Goal: Transaction & Acquisition: Obtain resource

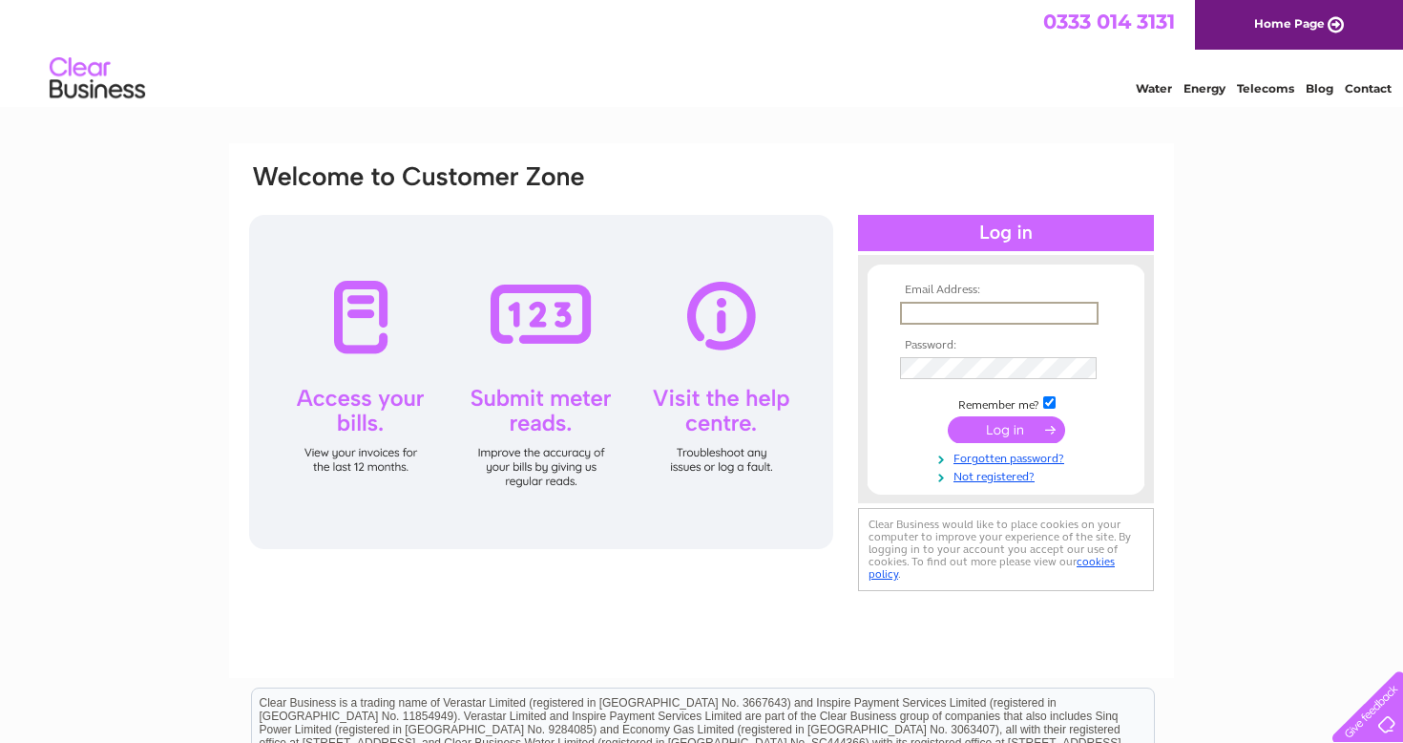
type input "holidays@goselfcatered.com"
click at [1006, 428] on input "submit" at bounding box center [1006, 429] width 117 height 27
click at [1012, 430] on input "submit" at bounding box center [1006, 427] width 117 height 27
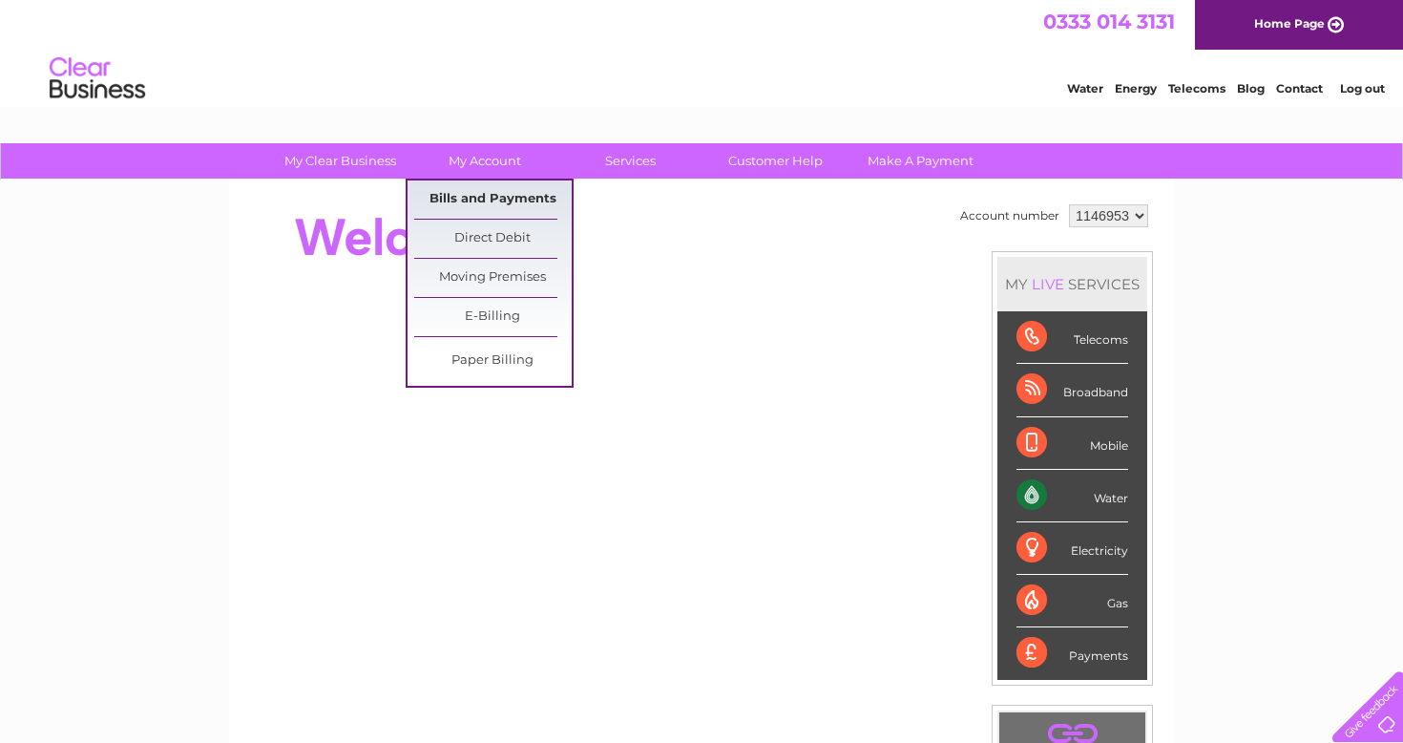
click at [458, 195] on link "Bills and Payments" at bounding box center [492, 199] width 157 height 38
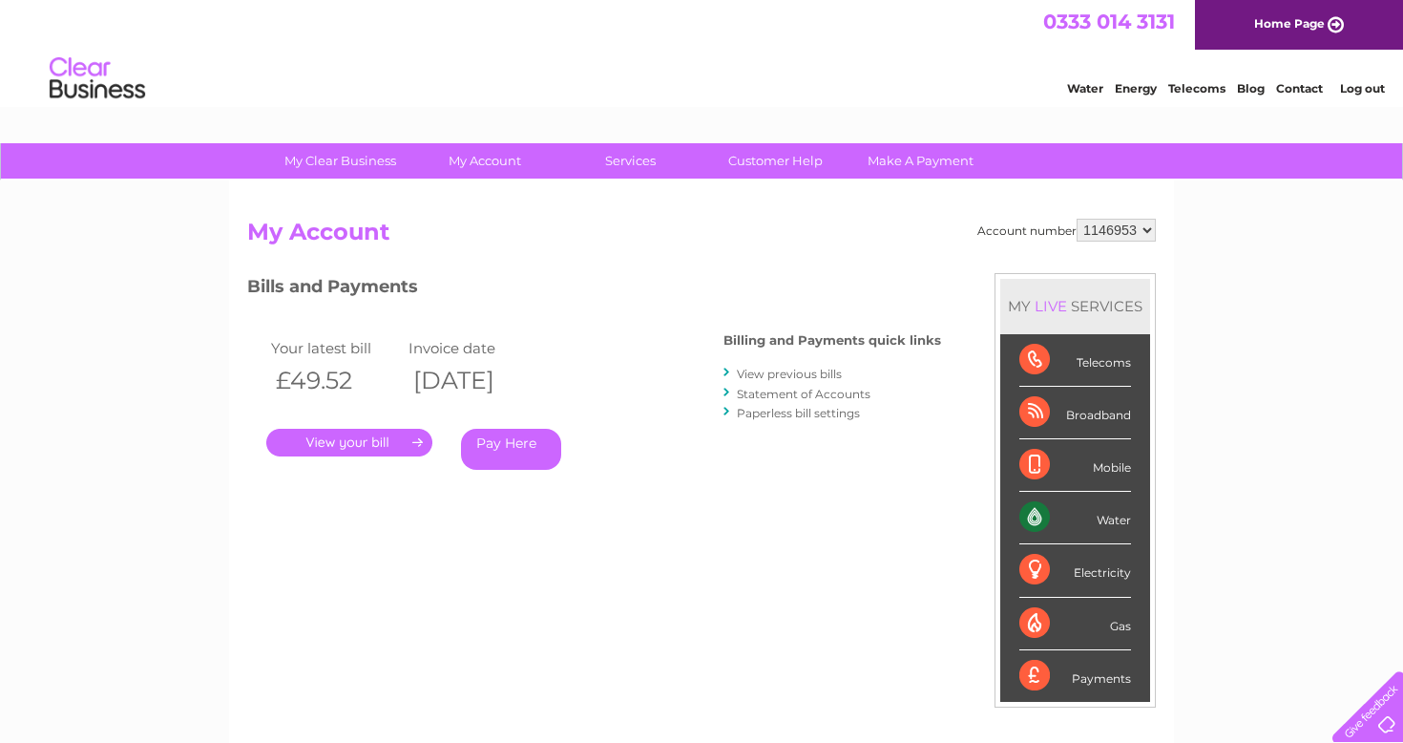
click at [322, 437] on link "." at bounding box center [349, 443] width 166 height 28
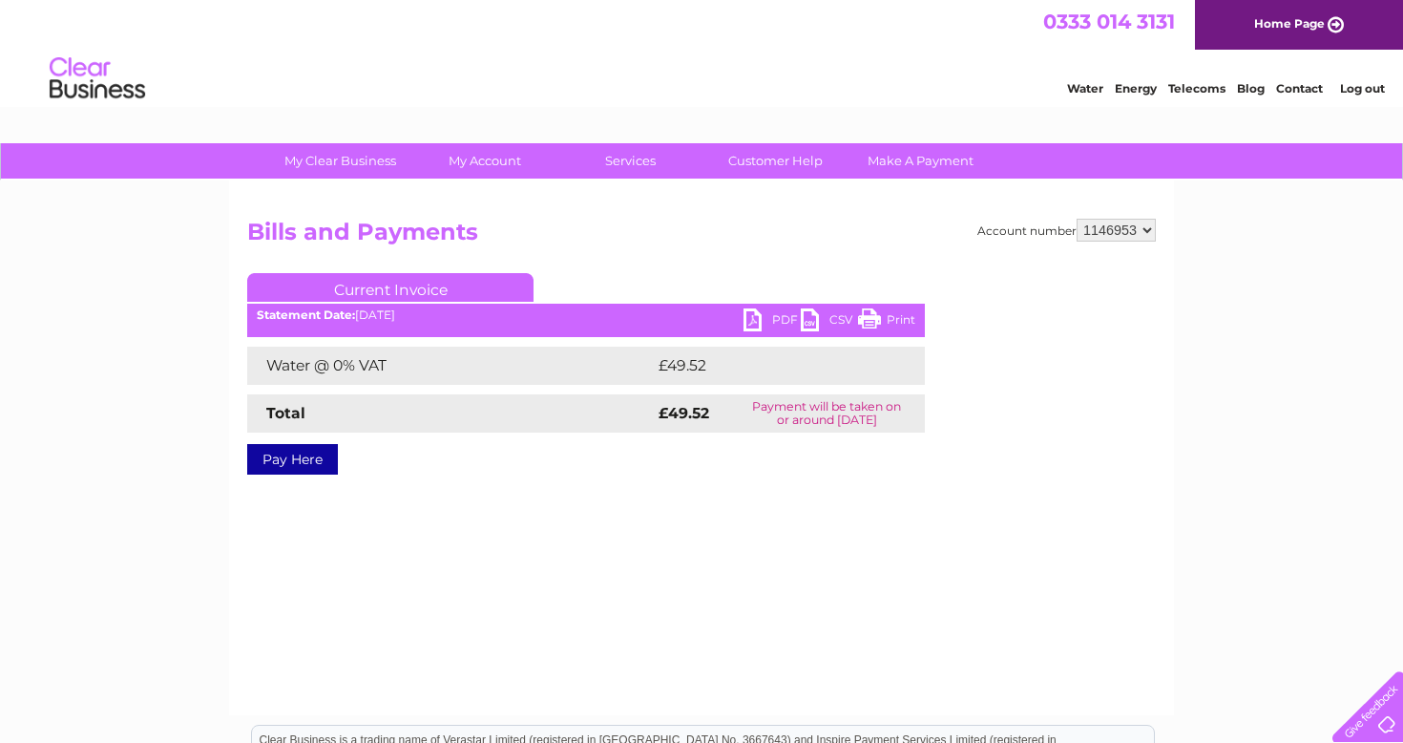
click at [765, 313] on link "PDF" at bounding box center [772, 322] width 57 height 28
click at [1147, 225] on select "1146953 1146955 1146956" at bounding box center [1116, 230] width 79 height 23
select select "1146955"
click at [776, 320] on link "PDF" at bounding box center [772, 322] width 57 height 28
click at [1114, 233] on select "1146953 1146955 1146956" at bounding box center [1116, 230] width 79 height 23
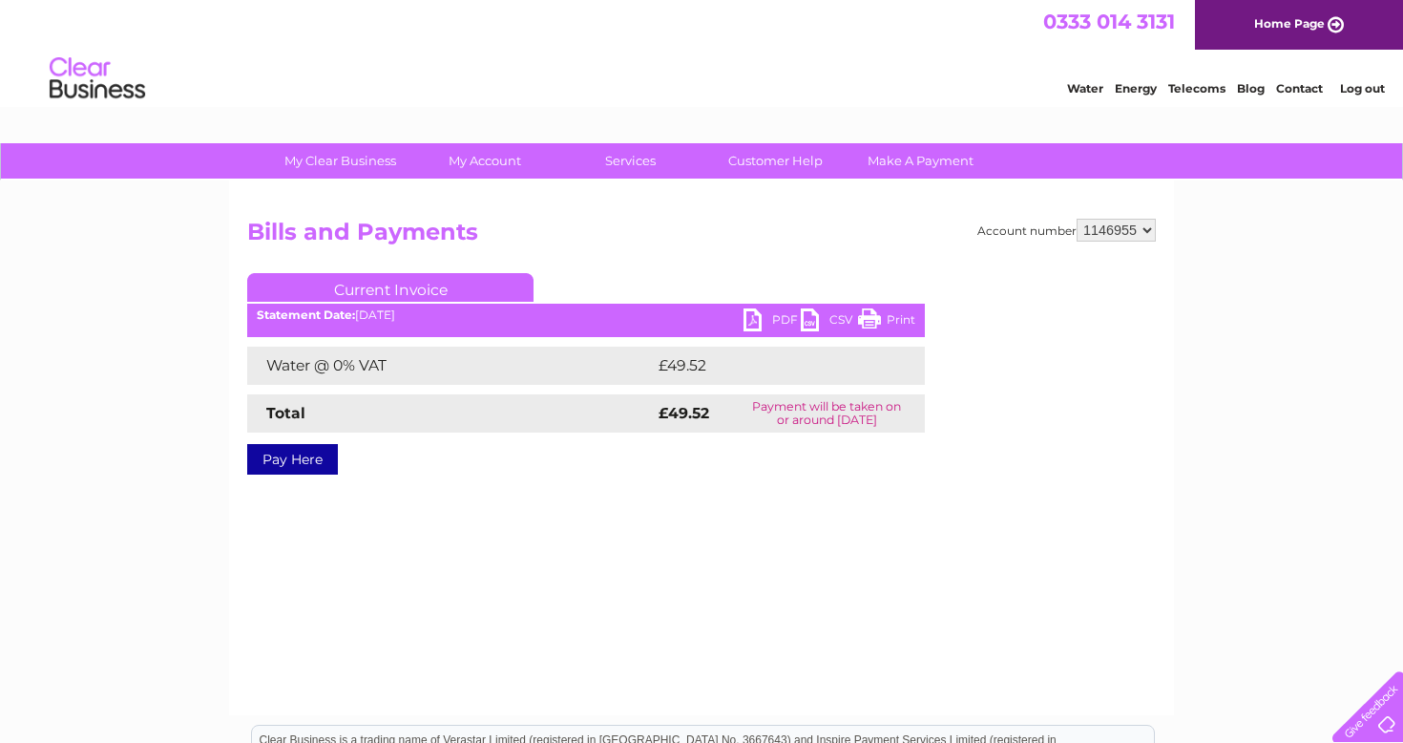
select select "1146956"
click at [769, 315] on link "PDF" at bounding box center [772, 322] width 57 height 28
click at [1362, 88] on link "Log out" at bounding box center [1362, 88] width 45 height 14
